Goal: Information Seeking & Learning: Learn about a topic

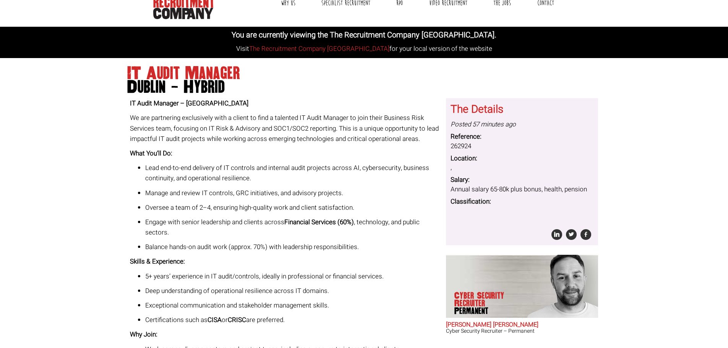
scroll to position [38, 0]
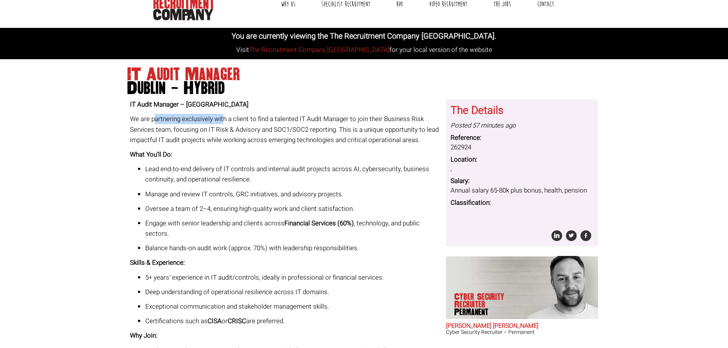
drag, startPoint x: 154, startPoint y: 120, endPoint x: 228, endPoint y: 121, distance: 74.1
click at [227, 120] on p "We are partnering exclusively with a client to find a talented IT Audit Manager…" at bounding box center [285, 129] width 310 height 31
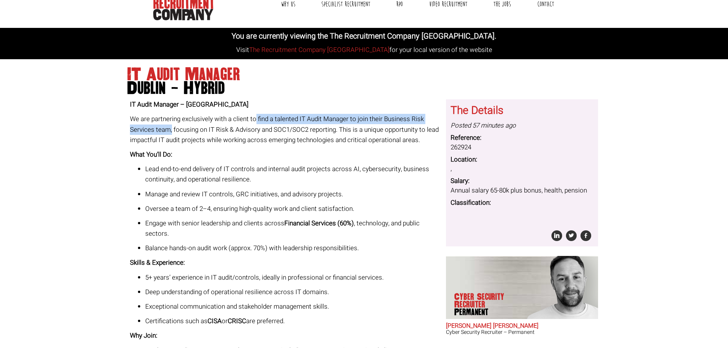
drag, startPoint x: 256, startPoint y: 118, endPoint x: 171, endPoint y: 130, distance: 85.9
click at [171, 130] on p "We are partnering exclusively with a client to find a talented IT Audit Manager…" at bounding box center [285, 129] width 310 height 31
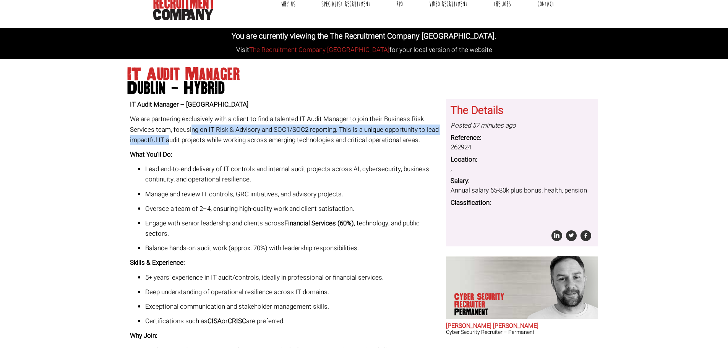
drag, startPoint x: 191, startPoint y: 130, endPoint x: 171, endPoint y: 142, distance: 22.9
click at [171, 142] on p "We are partnering exclusively with a client to find a talented IT Audit Manager…" at bounding box center [285, 129] width 310 height 31
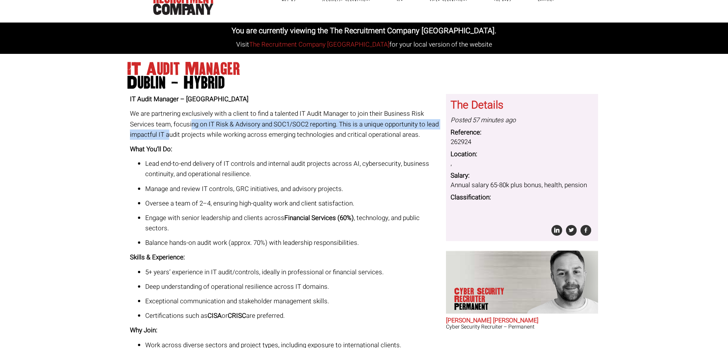
scroll to position [86, 0]
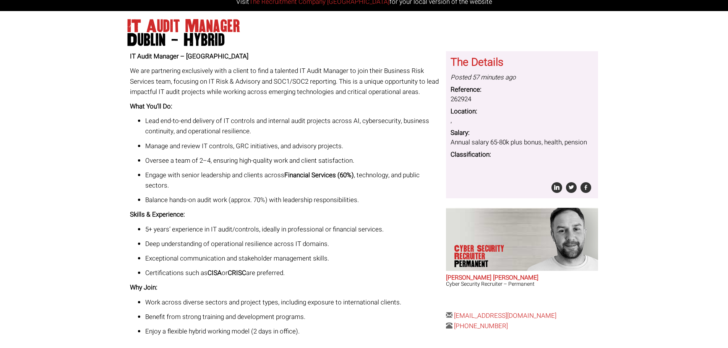
click at [242, 155] on ul "Lead end-to-end delivery of IT controls and internal audit projects across AI, …" at bounding box center [285, 160] width 310 height 89
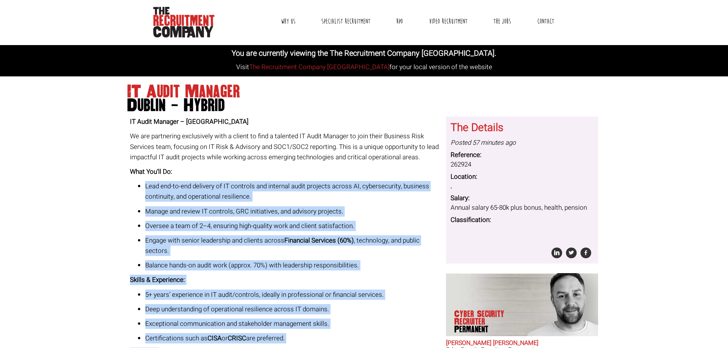
scroll to position [10, 0]
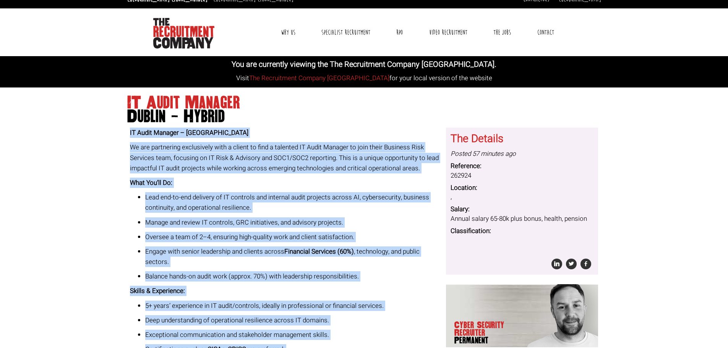
drag, startPoint x: 309, startPoint y: 260, endPoint x: 127, endPoint y: 133, distance: 222.3
click at [127, 133] on div "IT Audit Manager – [GEOGRAPHIC_DATA] We are partnering exclusively with a clien…" at bounding box center [285, 286] width 316 height 317
copy div "LO Ipsum Dolorsi – Ametco Ad eli seddoeiusm temporincid utla e dolore ma aliq e…"
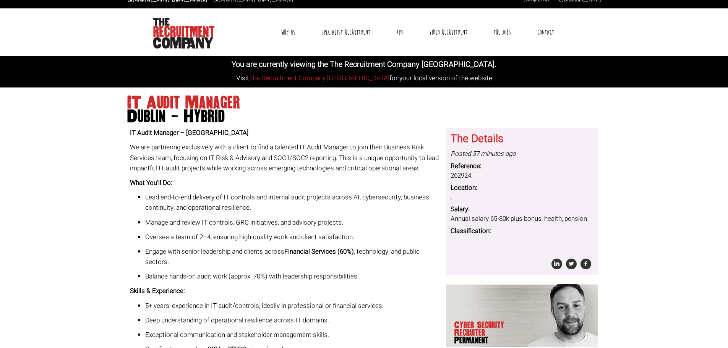
click at [600, 34] on div "Toggle navigation Why Us Reviews Awards Why contract through us? News & Blog Sp…" at bounding box center [364, 32] width 480 height 48
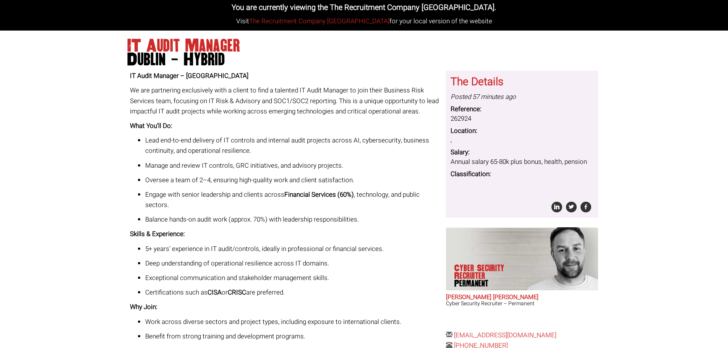
scroll to position [48, 0]
